Goal: Use online tool/utility: Utilize a website feature to perform a specific function

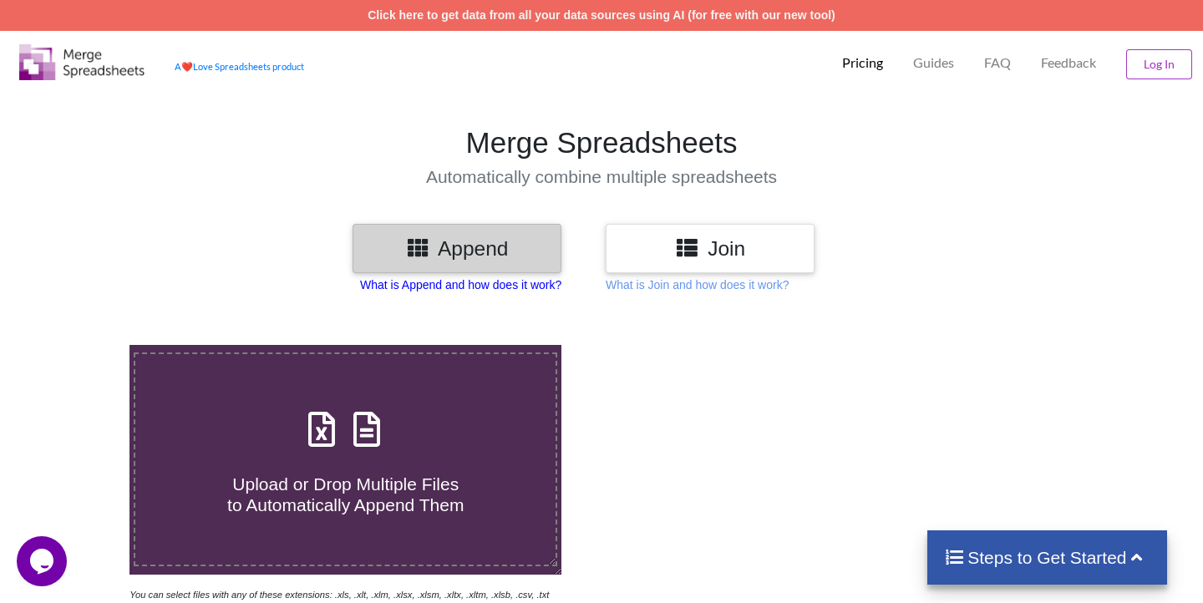
click at [478, 287] on p "What is Append and how does it work?" at bounding box center [460, 284] width 201 height 17
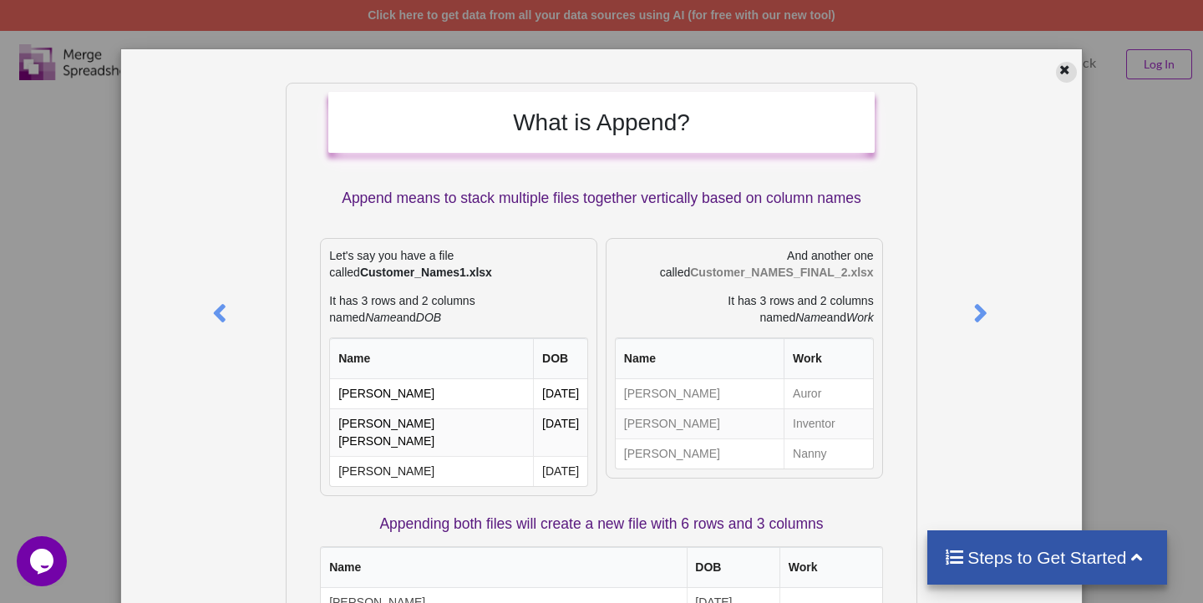
click at [1063, 66] on icon at bounding box center [1064, 68] width 14 height 12
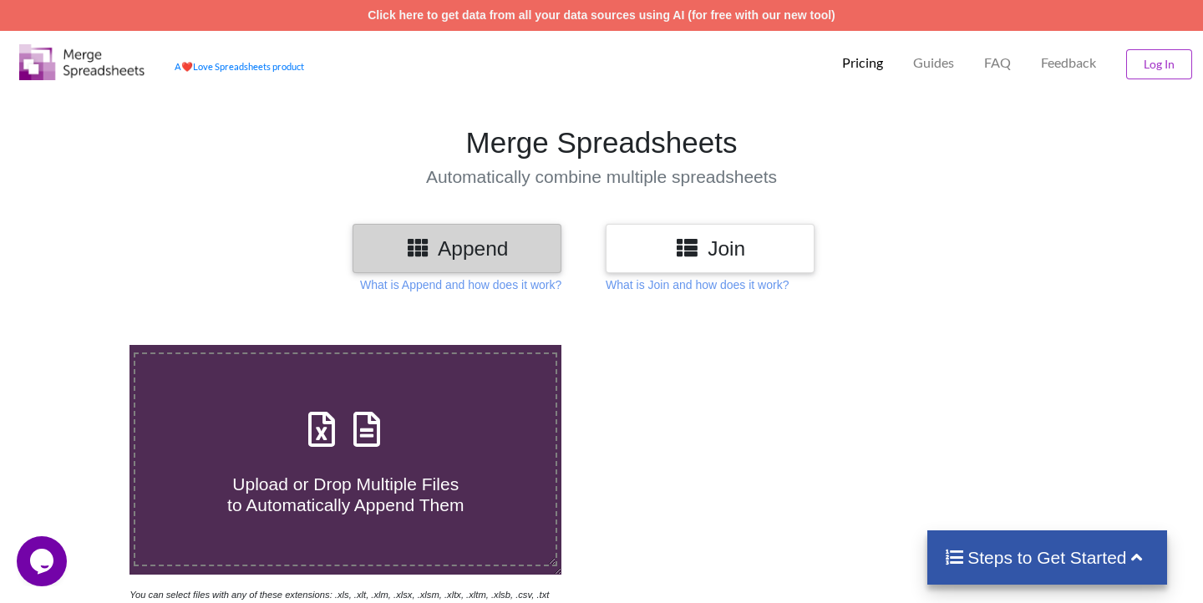
click at [439, 256] on h3 "Append" at bounding box center [457, 248] width 184 height 24
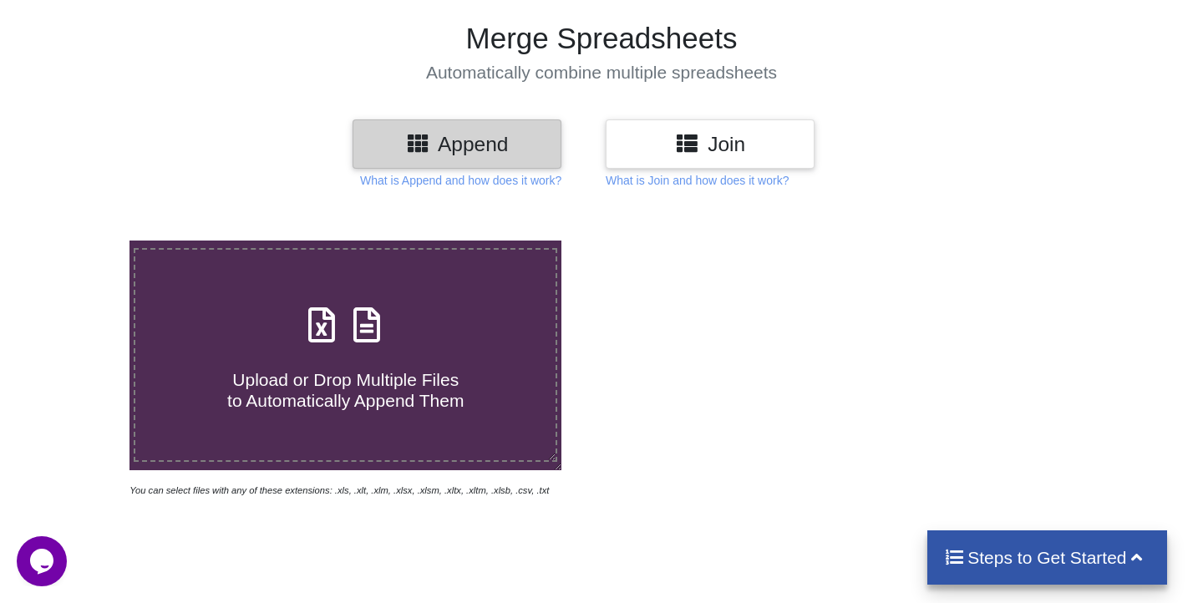
scroll to position [129, 0]
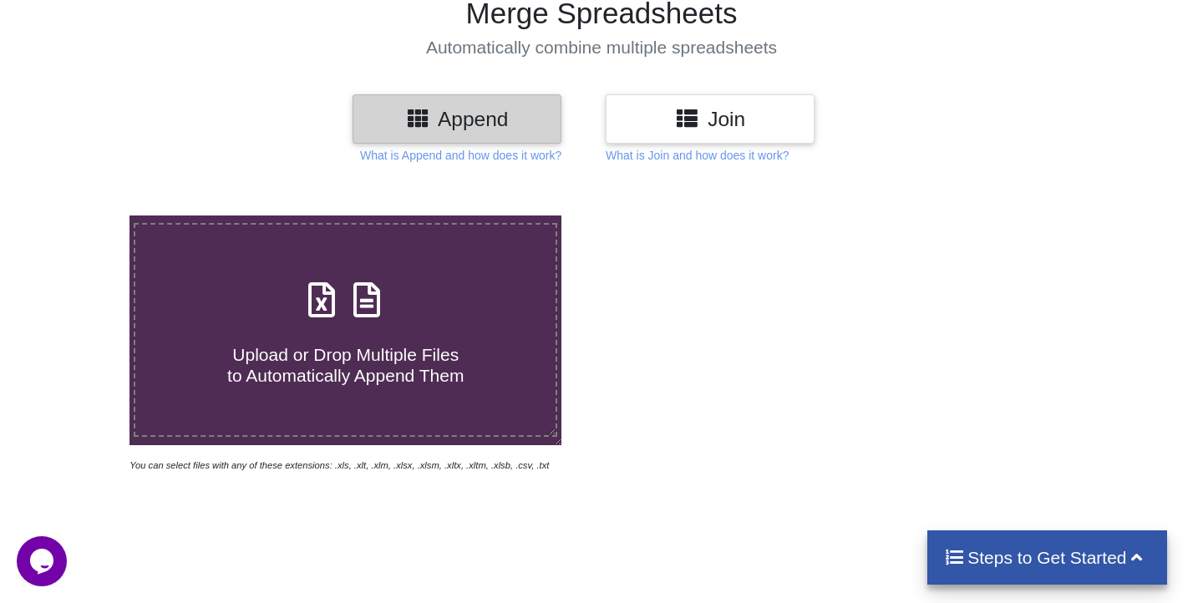
click at [341, 297] on icon at bounding box center [323, 291] width 42 height 35
click at [82, 216] on input "Upload or Drop Multiple Files to Automatically Append Them" at bounding box center [82, 216] width 0 height 0
type input "C:\fakepath\B0BHT1SJ52-sales-all.csv"
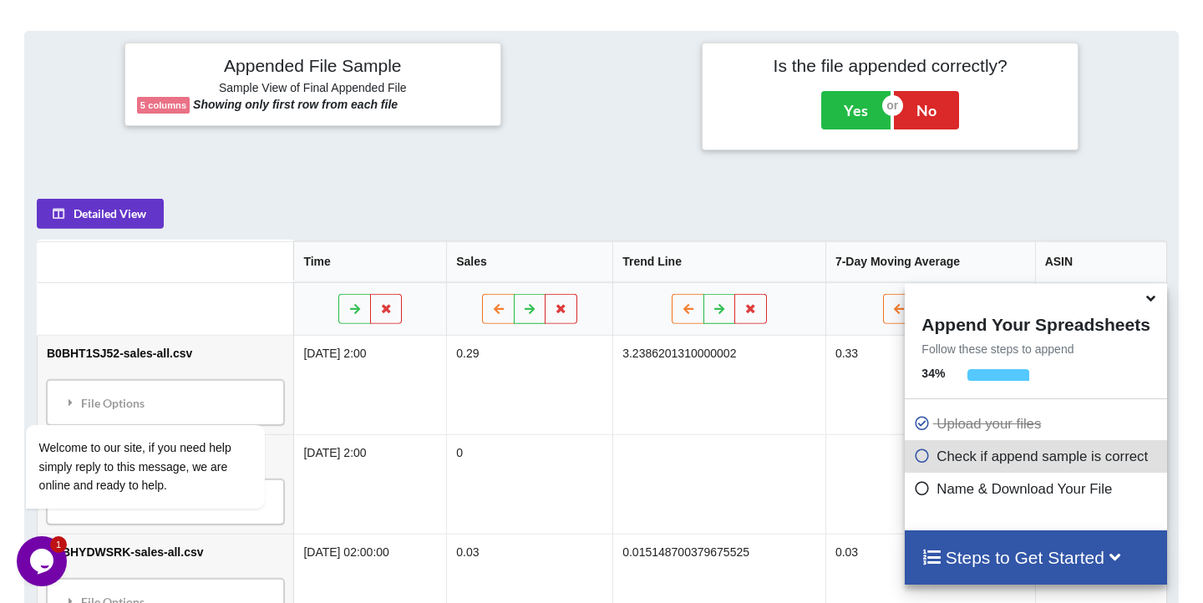
scroll to position [765, 0]
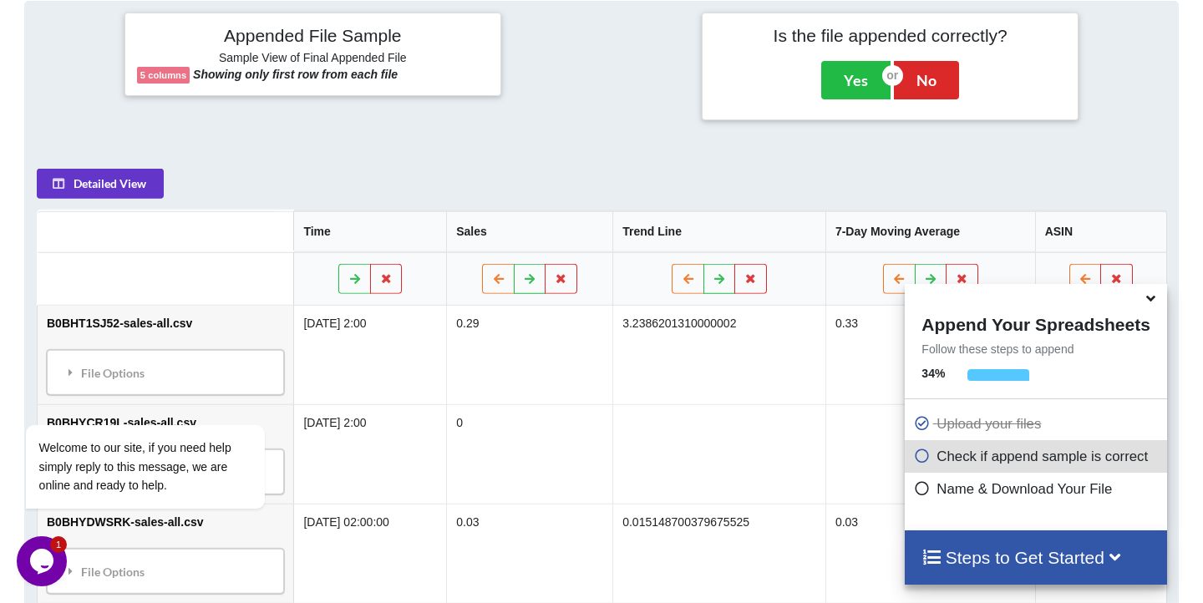
click at [1154, 303] on icon at bounding box center [1152, 295] width 18 height 15
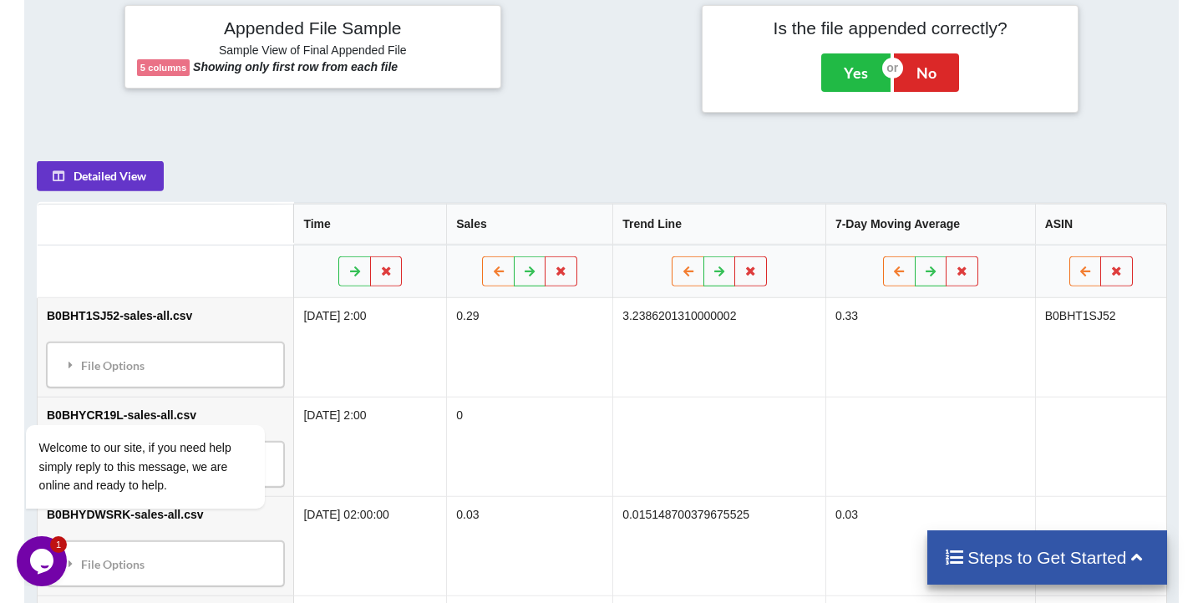
scroll to position [845, 0]
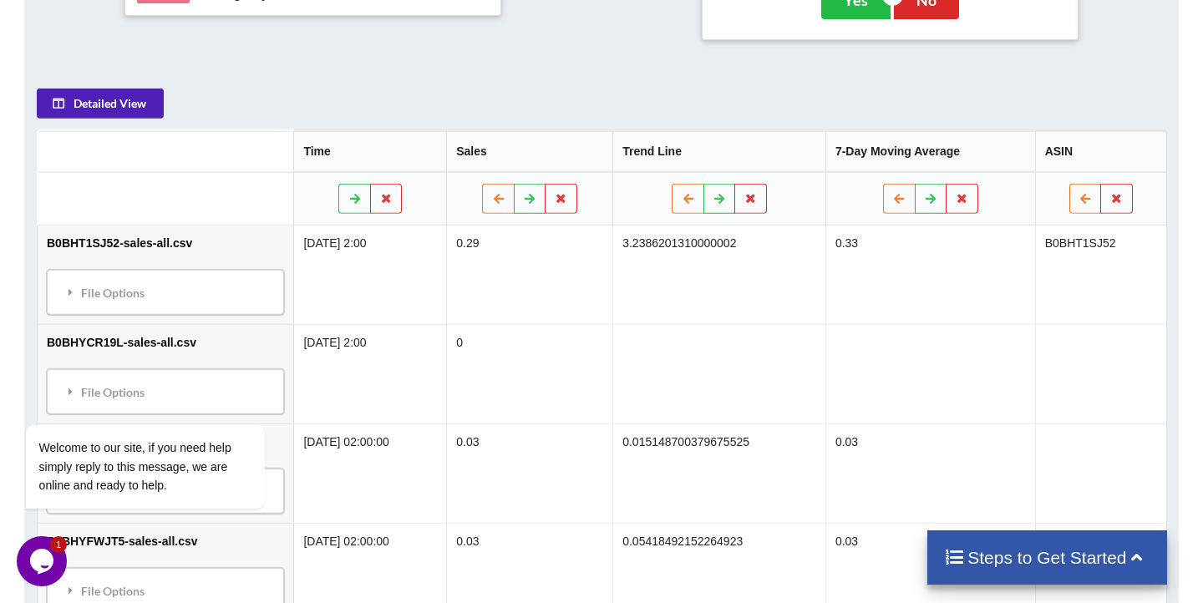
click at [76, 104] on button "Detailed View" at bounding box center [100, 103] width 127 height 30
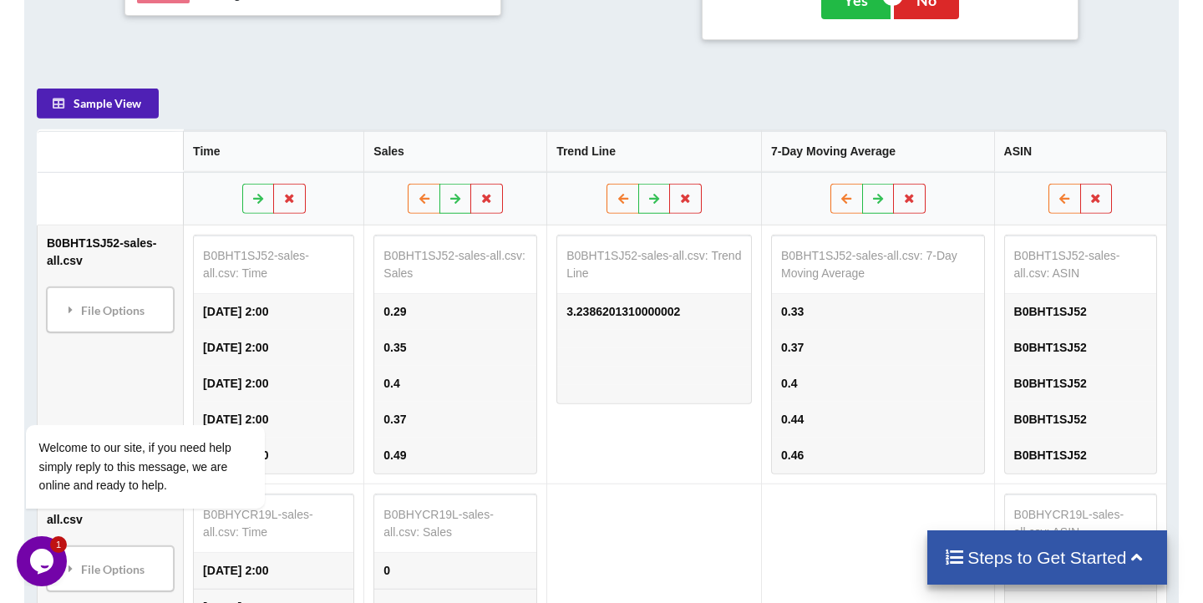
click at [76, 104] on button "Sample View" at bounding box center [98, 103] width 122 height 30
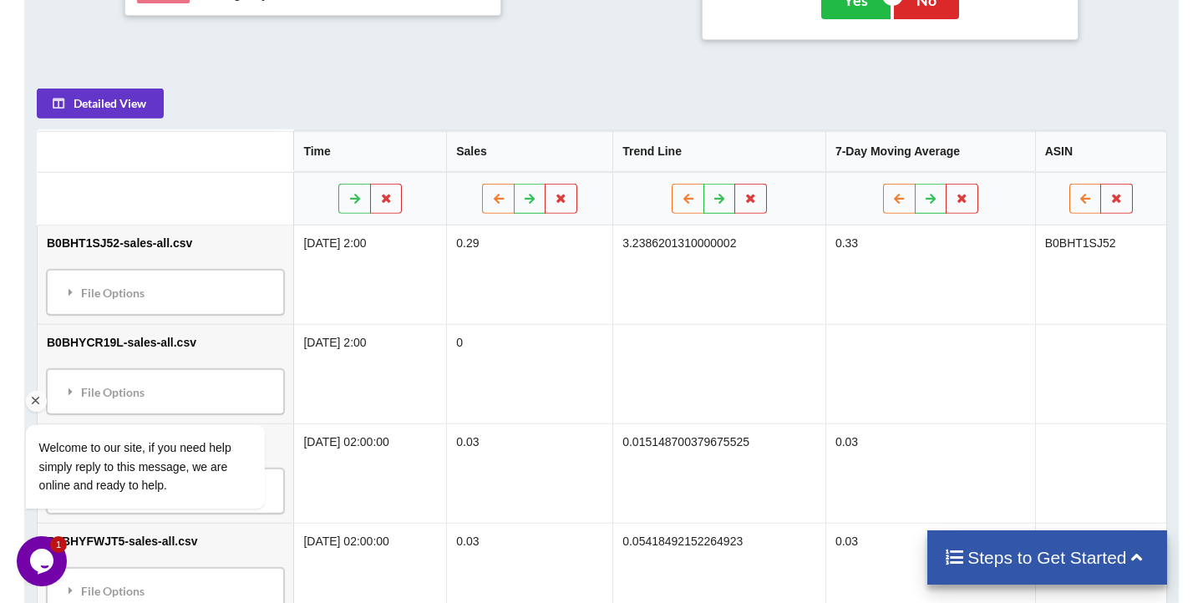
click at [126, 386] on div "Welcome to our site, if you need help simply reply to this message, we are onli…" at bounding box center [167, 450] width 283 height 133
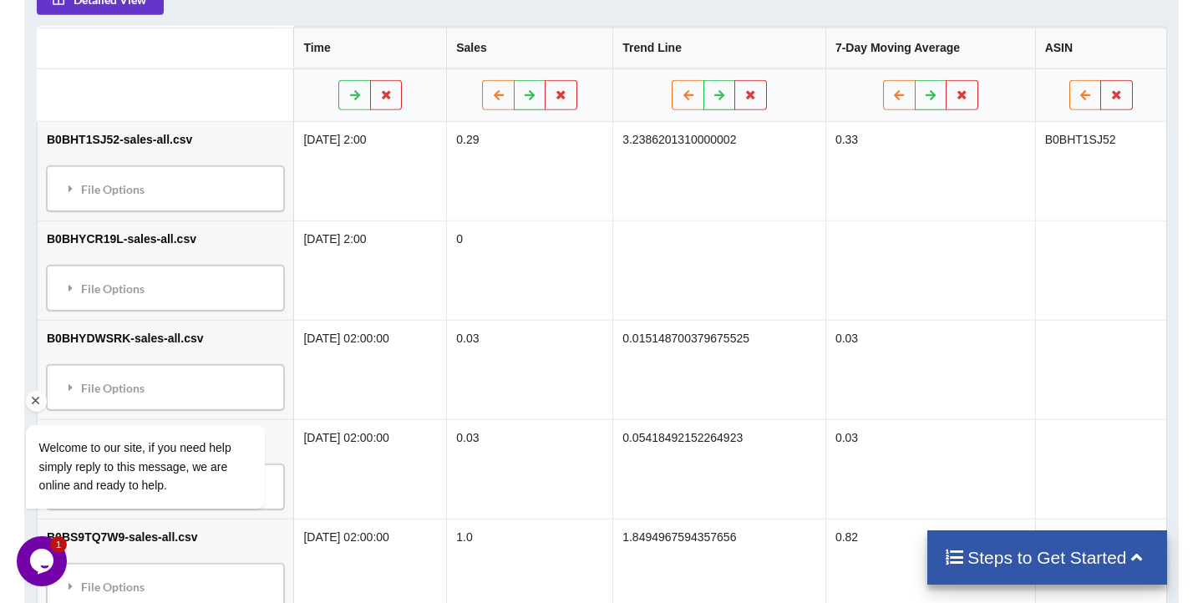
scroll to position [950, 0]
click at [99, 281] on div "Welcome to our site, if you need help simply reply to this message, we are onli…" at bounding box center [167, 398] width 301 height 254
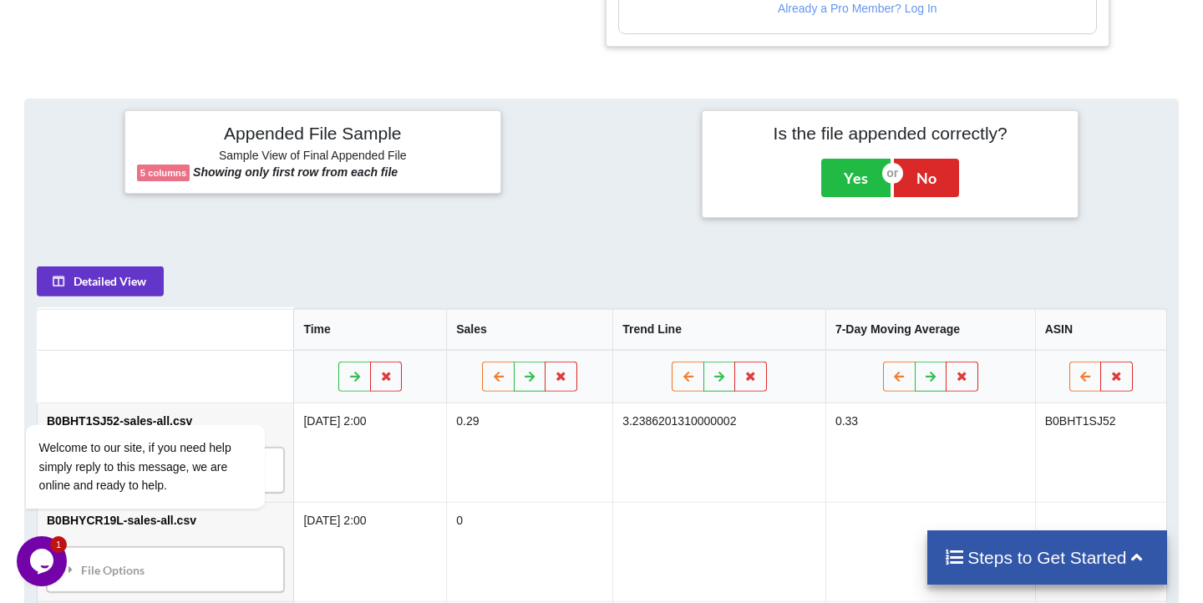
scroll to position [703, 0]
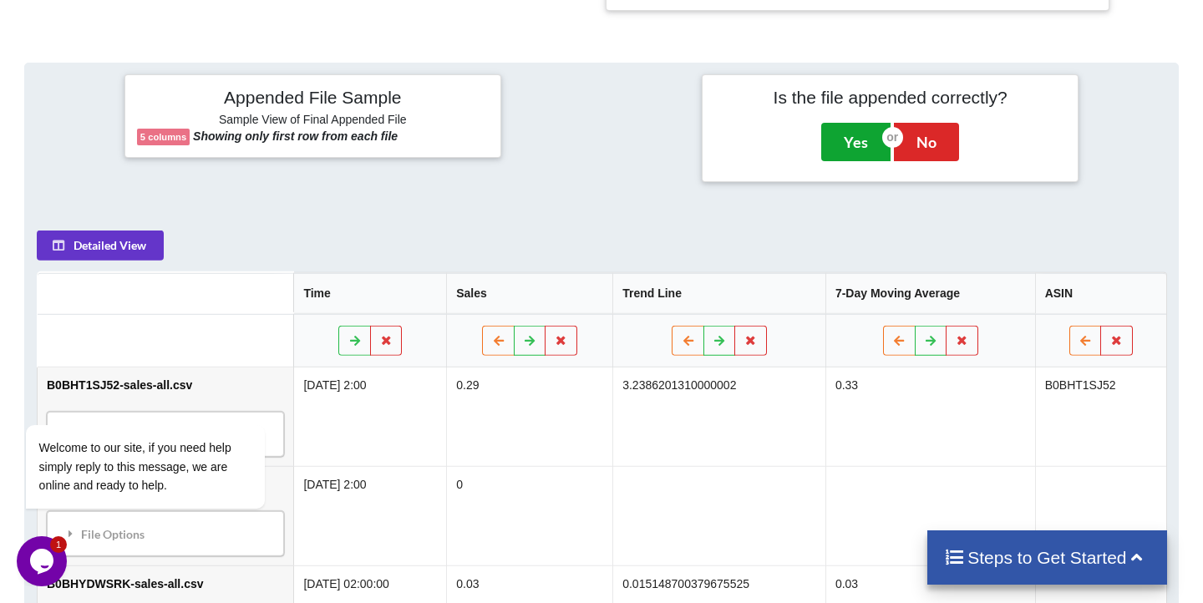
click at [859, 147] on button "Yes" at bounding box center [855, 142] width 69 height 38
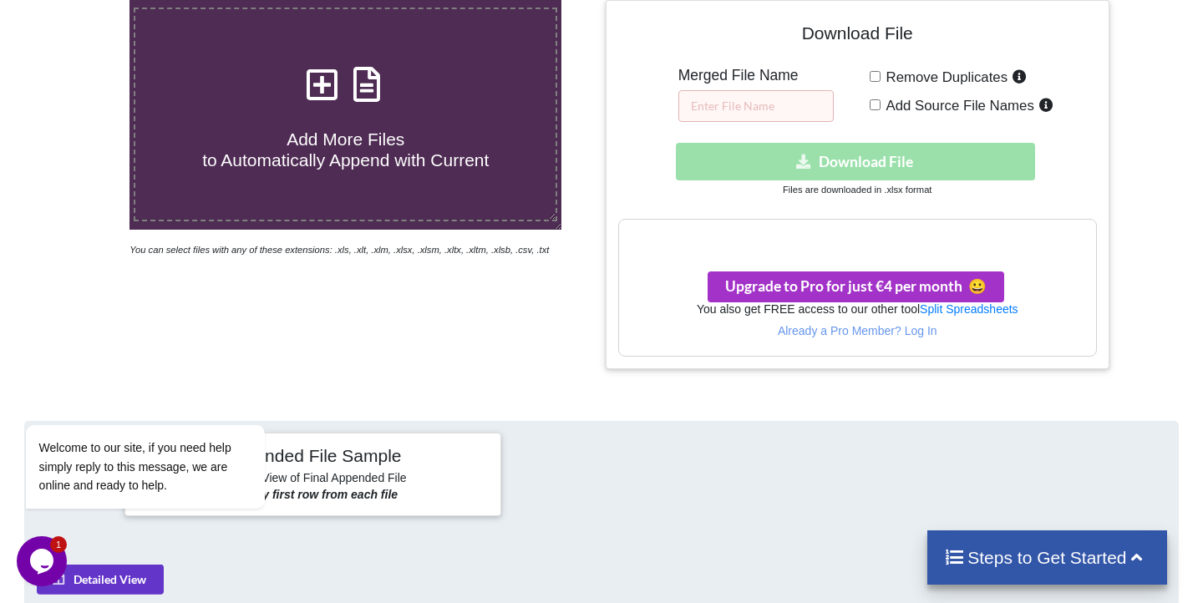
scroll to position [286, 0]
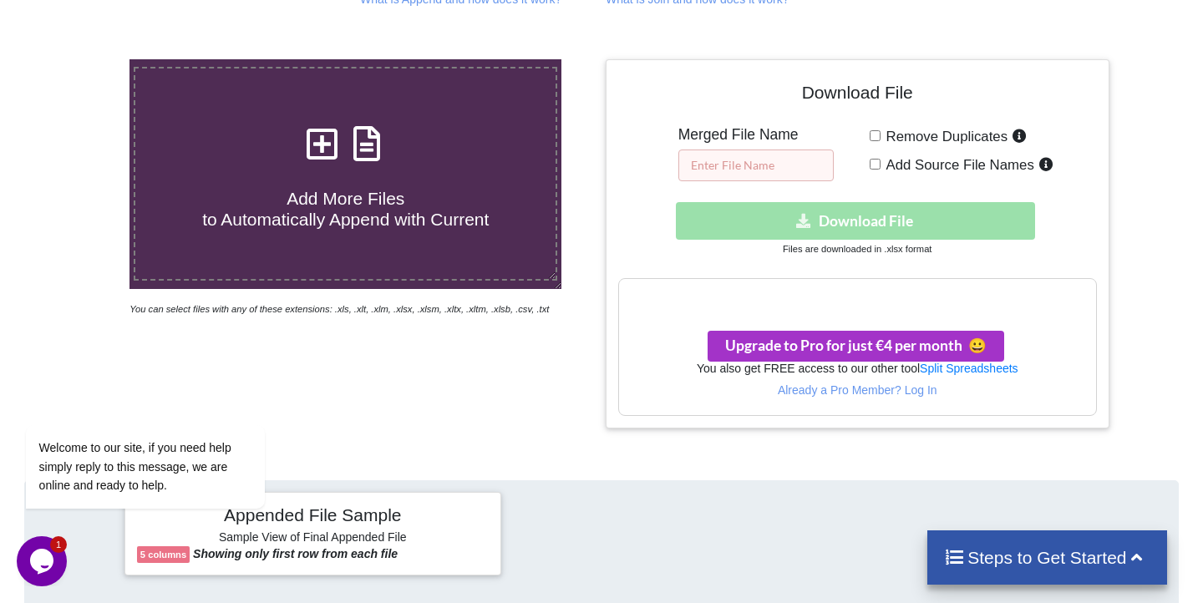
click at [767, 174] on input "text" at bounding box center [755, 166] width 155 height 32
type input "a"
type input "All_Merged"
click at [875, 178] on div "Remove Duplicates Add Source File Names" at bounding box center [983, 152] width 227 height 55
click at [859, 218] on div "Download hidden Download File" at bounding box center [857, 221] width 479 height 38
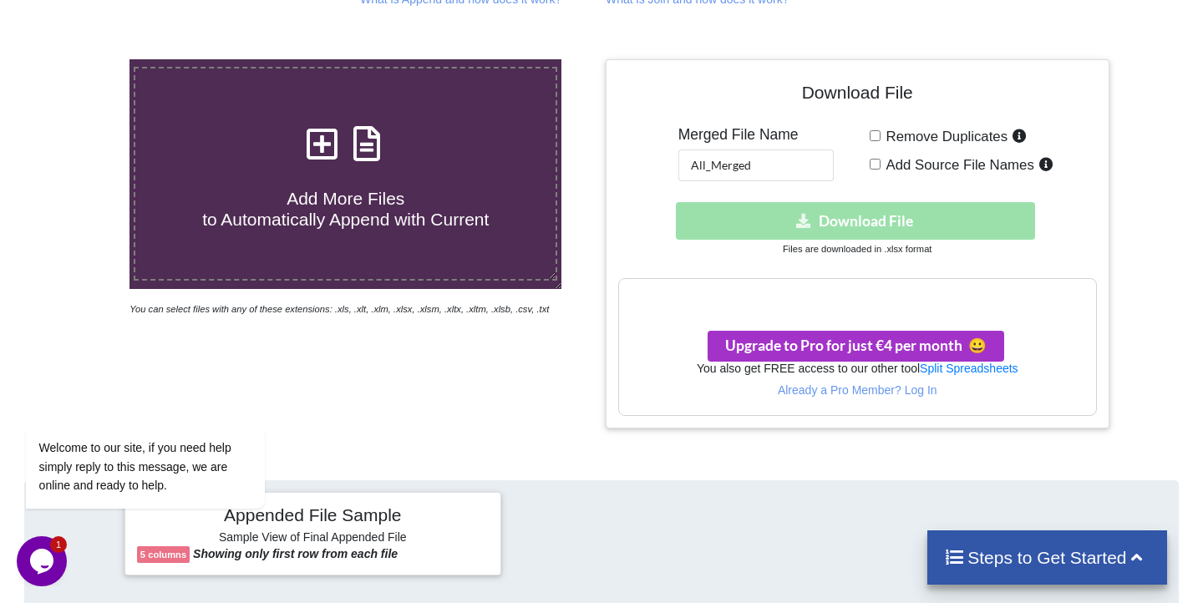
click at [852, 311] on div "Your files are more than 1 MB" at bounding box center [857, 296] width 477 height 35
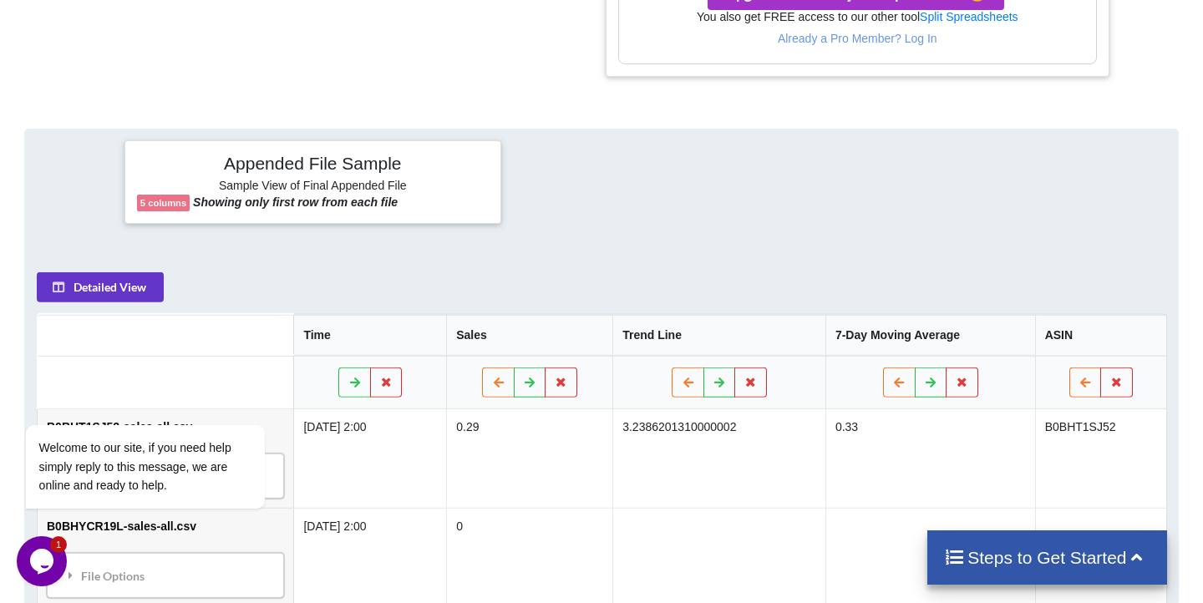
scroll to position [599, 0]
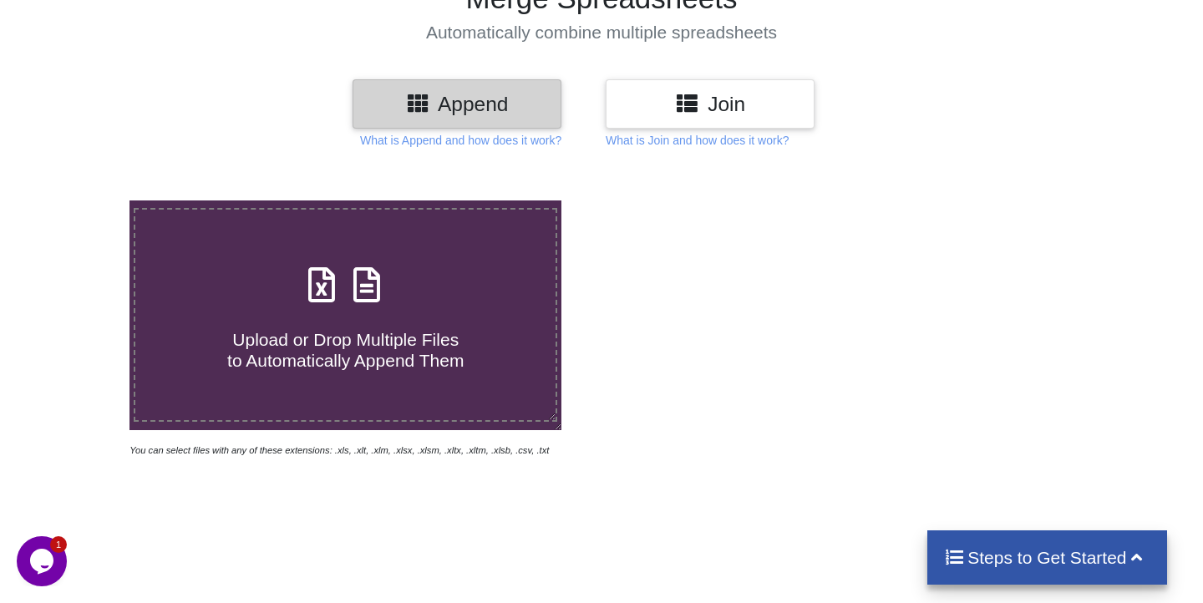
scroll to position [59, 0]
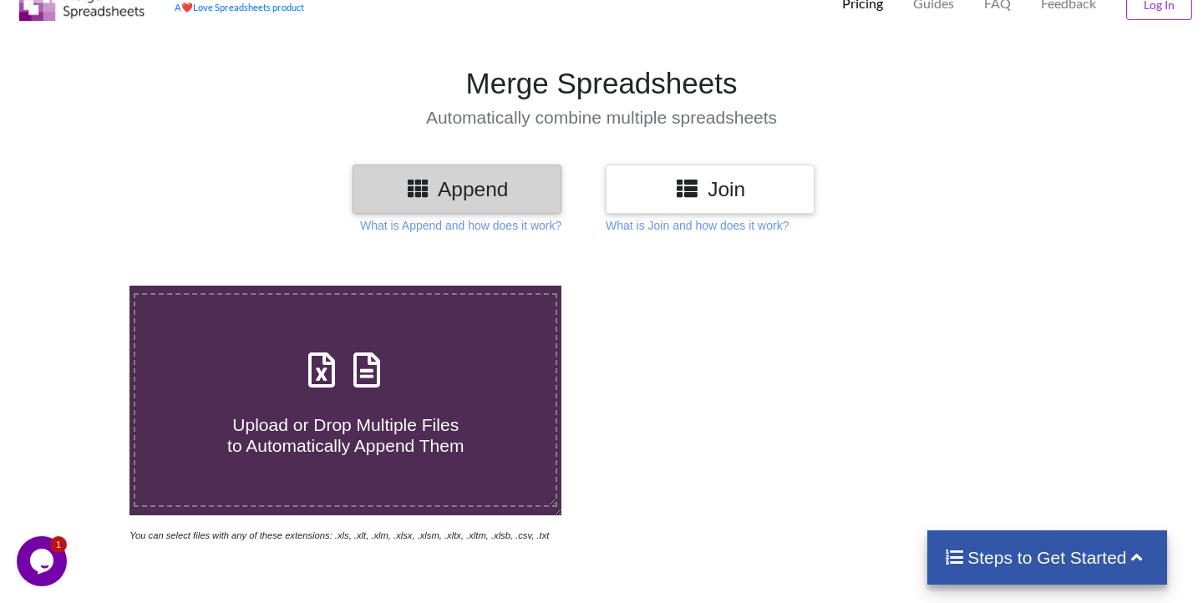
click at [457, 200] on h3 "Append" at bounding box center [457, 189] width 184 height 24
click at [430, 367] on div "Upload or Drop Multiple Files to Automatically Append Them" at bounding box center [345, 400] width 420 height 113
click at [82, 286] on input "Upload or Drop Multiple Files to Automatically Append Them" at bounding box center [82, 286] width 0 height 0
type input "C:\fakepath\B0BHT1SJ52-sales-all.csv"
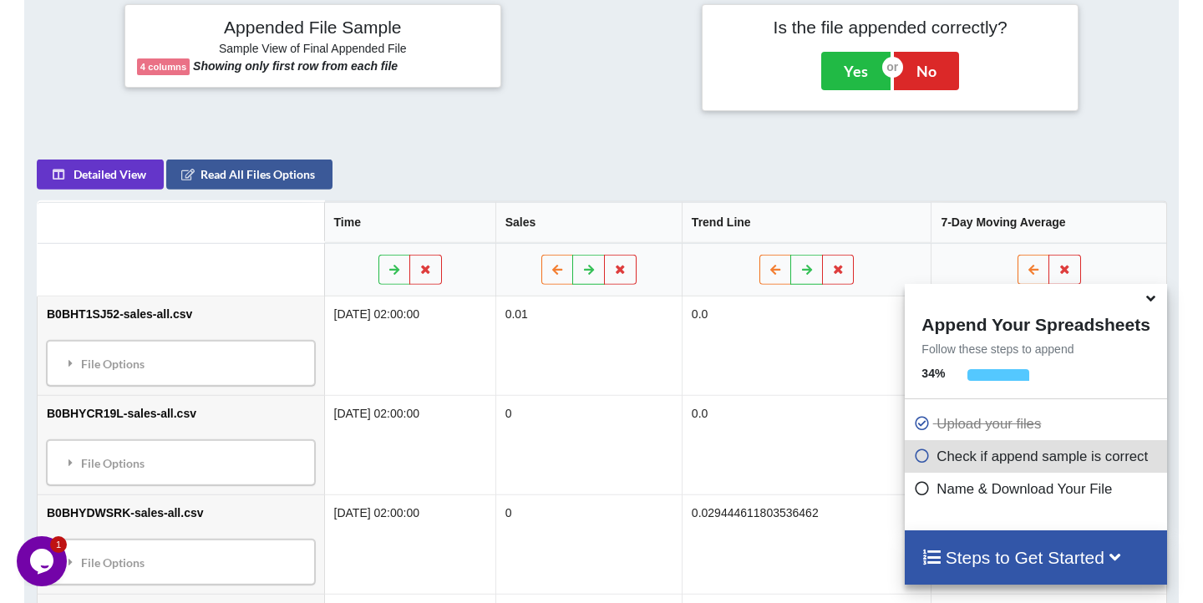
scroll to position [672, 0]
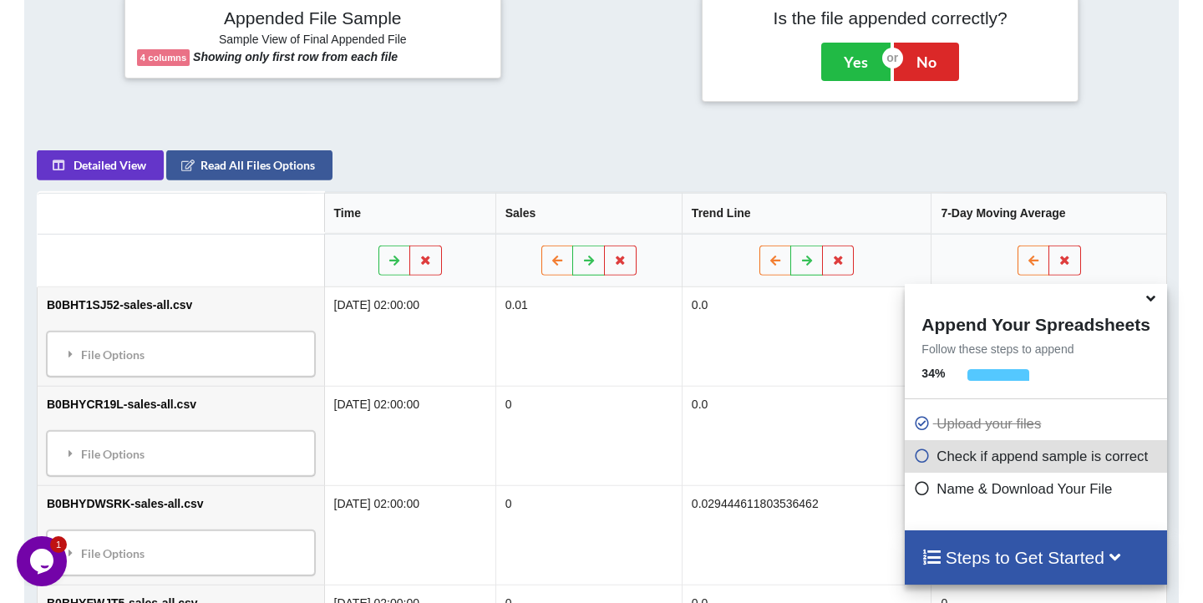
click at [1145, 305] on span at bounding box center [1153, 299] width 20 height 17
click at [849, 81] on button "Yes" at bounding box center [855, 62] width 69 height 38
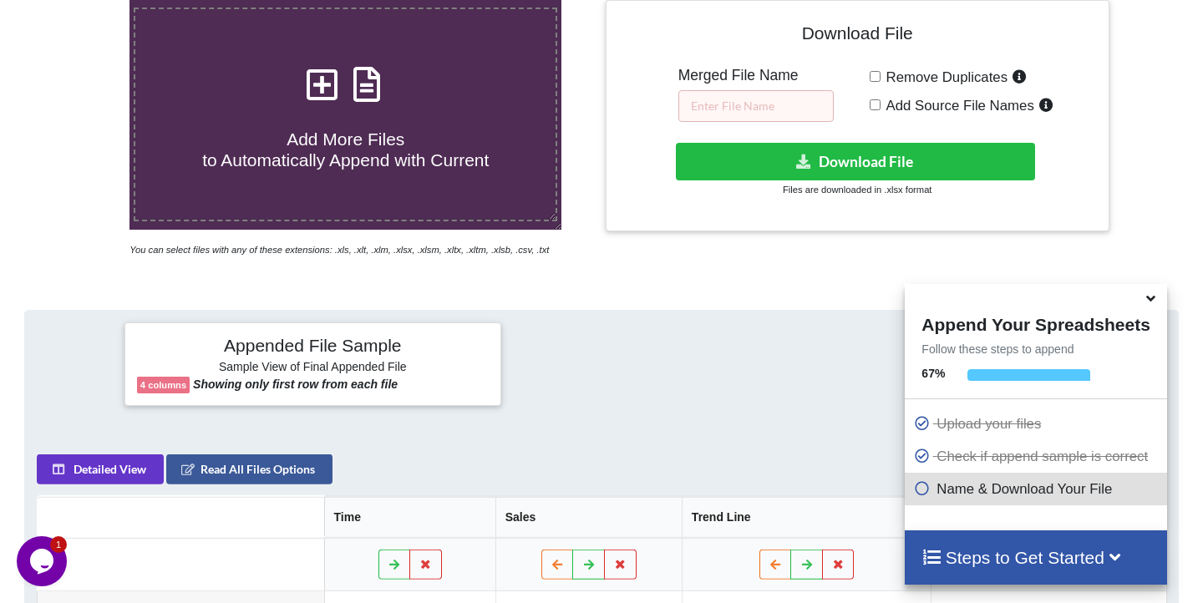
scroll to position [369, 0]
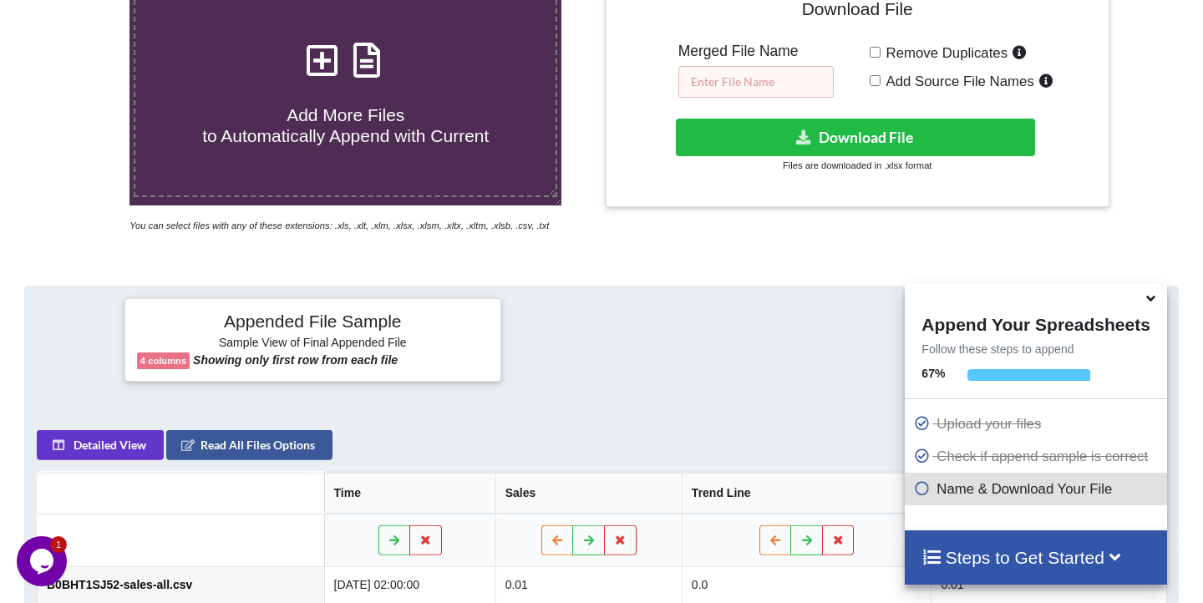
click at [748, 76] on input "text" at bounding box center [755, 82] width 155 height 32
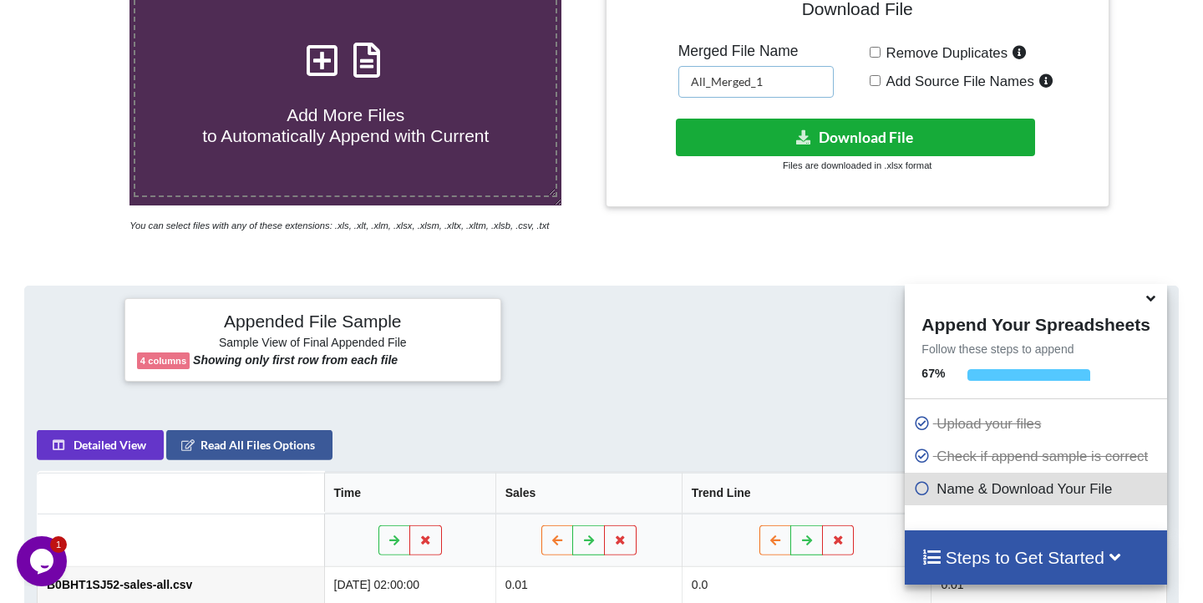
type input "All_Merged_1"
click at [851, 134] on button "Download File" at bounding box center [855, 138] width 358 height 38
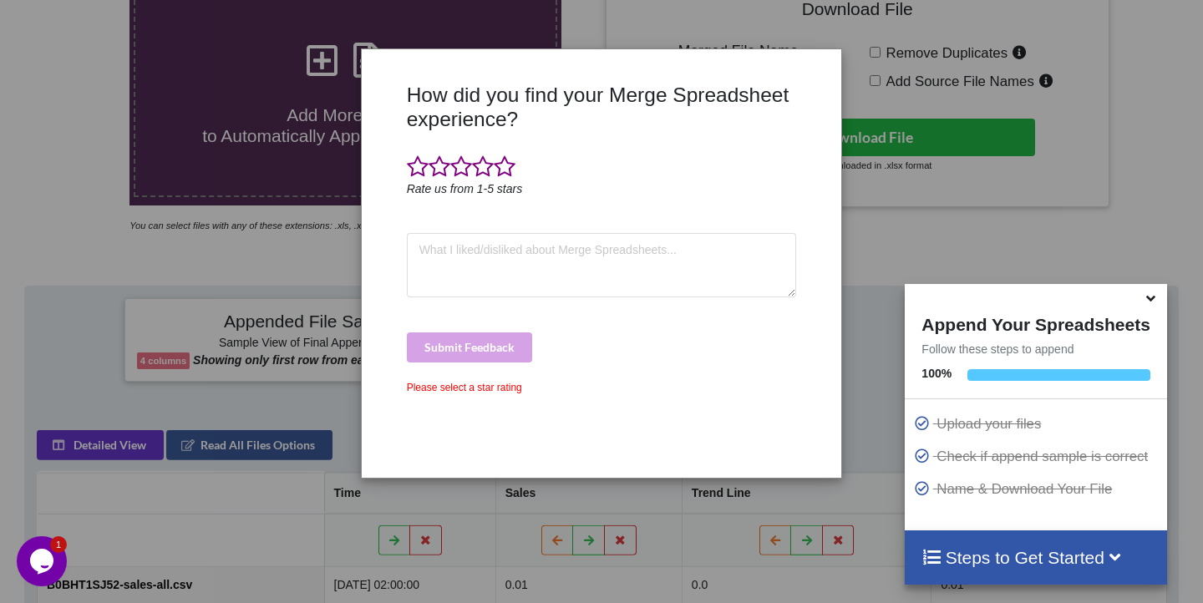
click at [205, 281] on div "How did you find your Merge Spreadsheet experience? Rate us from 1-5 stars Subm…" at bounding box center [601, 301] width 1203 height 603
click at [968, 111] on div "How did you find your Merge Spreadsheet experience? Rate us from 1-5 stars Subm…" at bounding box center [601, 301] width 1203 height 603
click at [1154, 300] on icon at bounding box center [1152, 295] width 18 height 15
